Goal: Task Accomplishment & Management: Use online tool/utility

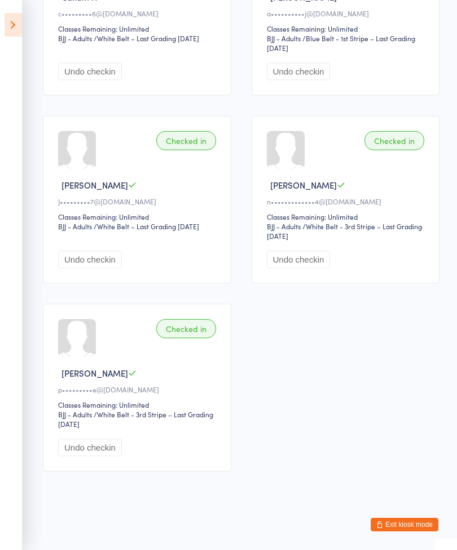
click at [16, 29] on icon at bounding box center [13, 25] width 17 height 24
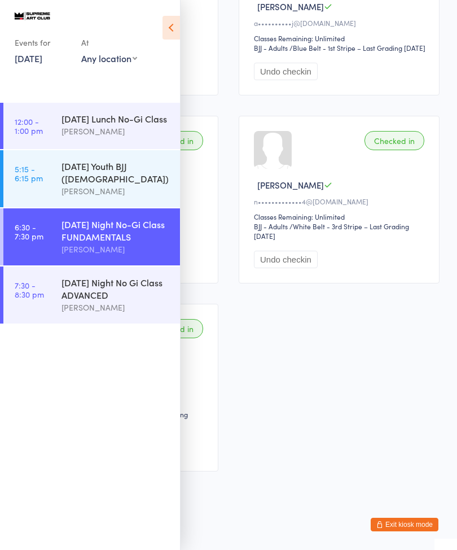
click at [168, 30] on icon at bounding box center [171, 28] width 17 height 24
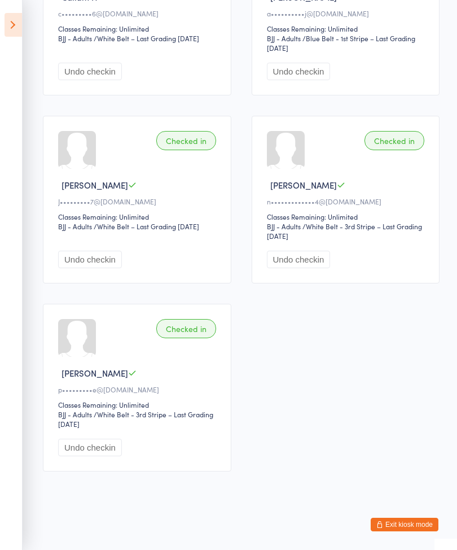
click at [408, 519] on button "Exit kiosk mode" at bounding box center [405, 525] width 68 height 14
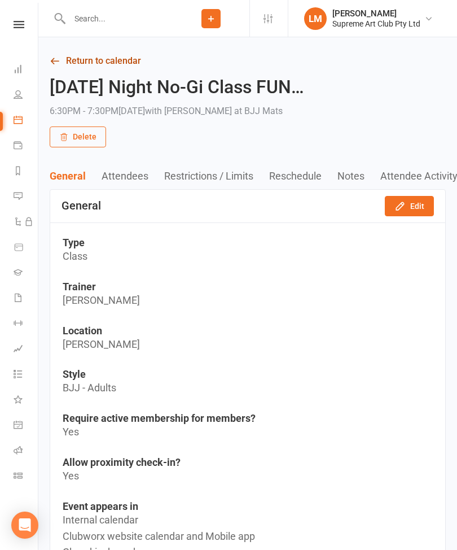
click at [90, 59] on link "Return to calendar" at bounding box center [248, 61] width 396 height 16
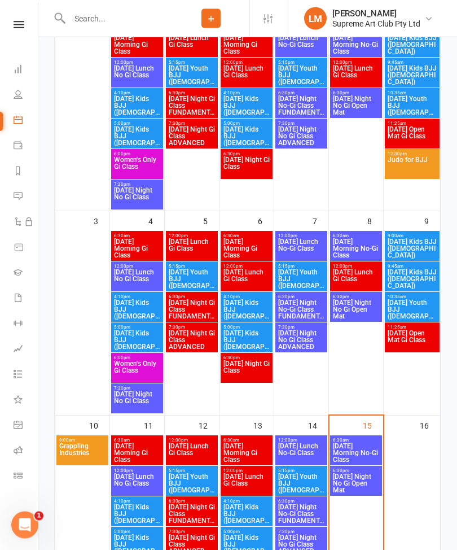
scroll to position [243, 0]
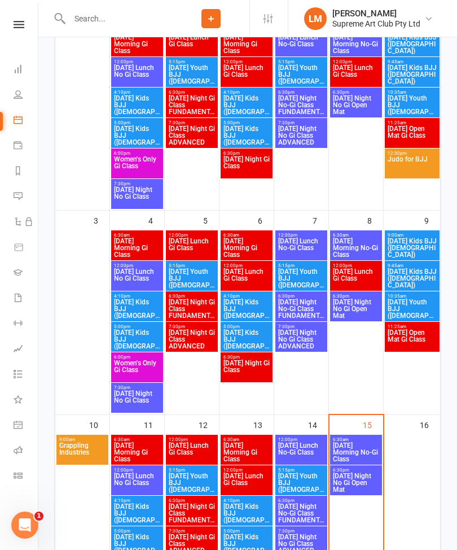
click at [353, 443] on span "[DATE] Morning No-Gi Class" at bounding box center [355, 452] width 47 height 20
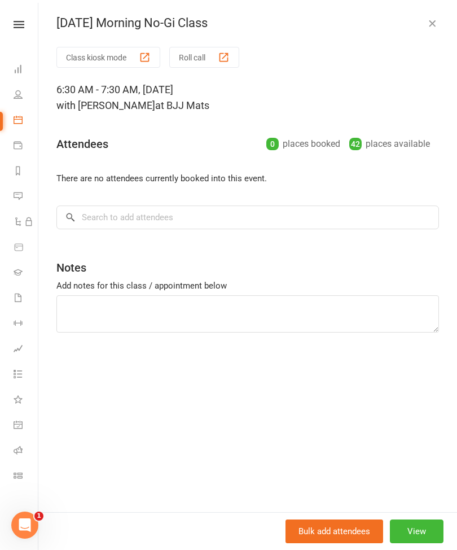
click at [138, 58] on button "Class kiosk mode" at bounding box center [108, 57] width 104 height 21
